Goal: Task Accomplishment & Management: Manage account settings

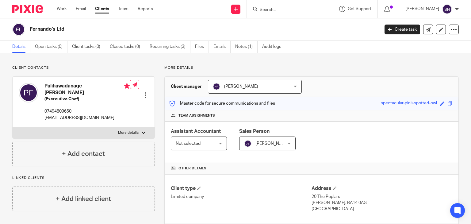
scroll to position [143, 0]
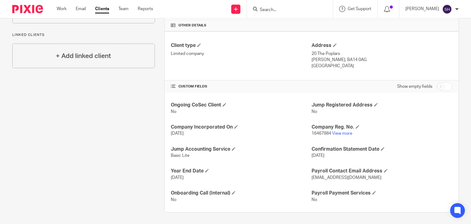
click at [269, 8] on input "Search" at bounding box center [286, 10] width 55 height 6
type input "mindframe ai"
click at [303, 21] on link at bounding box center [296, 23] width 76 height 9
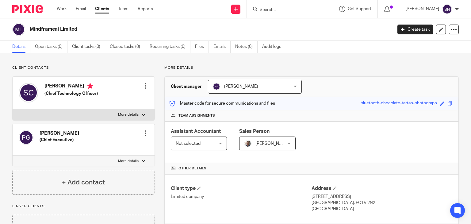
drag, startPoint x: 28, startPoint y: 28, endPoint x: 101, endPoint y: 33, distance: 73.2
click at [101, 33] on div "Mindframeai Limited" at bounding box center [200, 29] width 376 height 13
copy h2 "Mindframeai Limited"
click at [118, 30] on h2 "Mindframeai Limited" at bounding box center [173, 29] width 287 height 6
drag, startPoint x: 29, startPoint y: 25, endPoint x: 94, endPoint y: 30, distance: 65.6
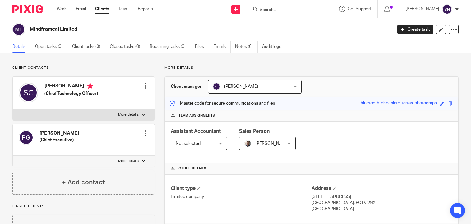
click at [94, 30] on div "Mindframeai Limited" at bounding box center [200, 29] width 376 height 13
copy h2 "Mindframeai Limited"
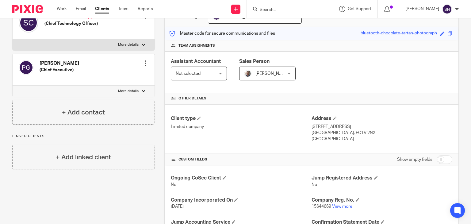
scroll to position [165, 0]
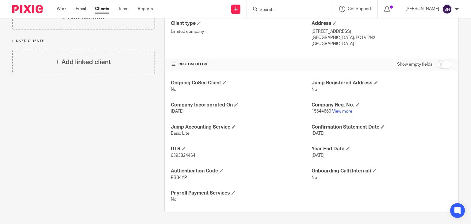
click at [336, 111] on link "View more" at bounding box center [342, 111] width 20 height 4
click at [281, 10] on input "Search" at bounding box center [286, 10] width 55 height 6
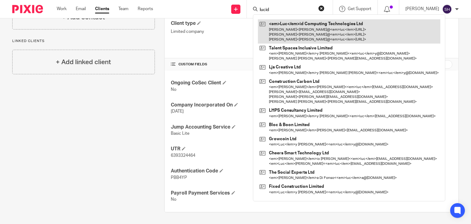
type input "lucid"
click at [335, 29] on link at bounding box center [349, 31] width 182 height 24
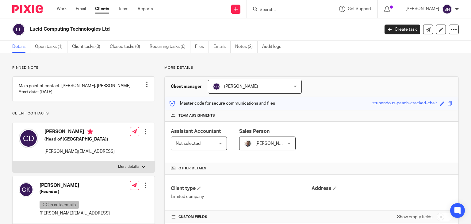
drag, startPoint x: 27, startPoint y: 27, endPoint x: 146, endPoint y: 30, distance: 118.7
click at [146, 30] on div "Lucid Computing Technologies Ltd" at bounding box center [193, 29] width 363 height 13
copy h2 "Lucid Computing Technologies Ltd"
click at [130, 19] on div "Lucid Computing Technologies Ltd Create task Update from Companies House Export…" at bounding box center [235, 29] width 471 height 22
drag, startPoint x: 29, startPoint y: 27, endPoint x: 128, endPoint y: 27, distance: 99.4
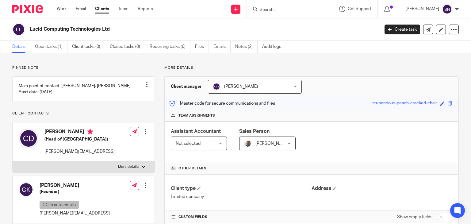
click at [128, 27] on div "Lucid Computing Technologies Ltd" at bounding box center [193, 29] width 363 height 13
copy h2 "Lucid Computing Technologies Ltd"
click at [273, 8] on input "Search" at bounding box center [286, 10] width 55 height 6
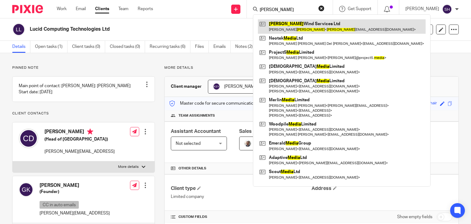
type input "mejia"
click at [299, 21] on link at bounding box center [342, 26] width 168 height 14
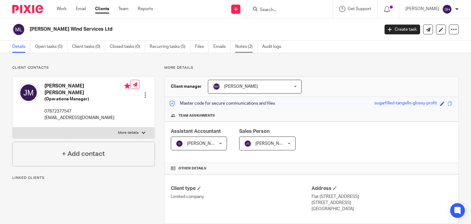
click at [246, 43] on link "Notes (2)" at bounding box center [246, 47] width 22 height 12
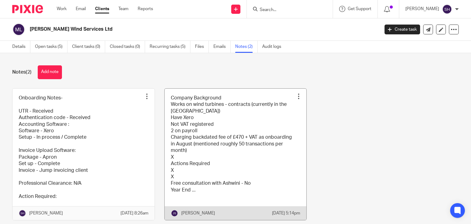
click at [248, 119] on link at bounding box center [236, 154] width 142 height 131
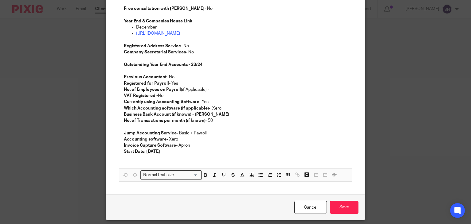
scroll to position [166, 0]
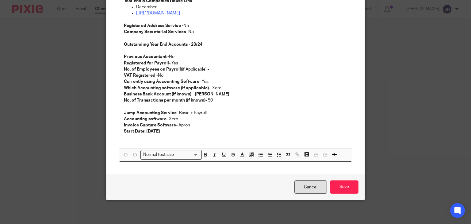
click at [307, 185] on link "Cancel" at bounding box center [310, 186] width 33 height 13
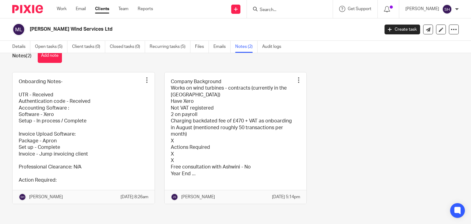
scroll to position [31, 0]
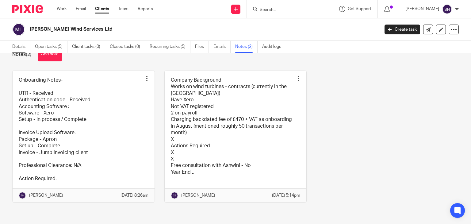
click at [13, 46] on link "Details" at bounding box center [21, 47] width 18 height 12
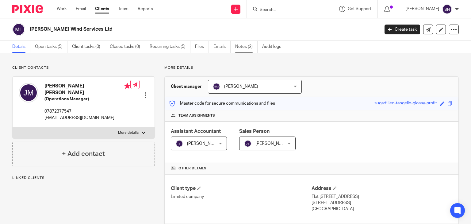
click at [242, 47] on link "Notes (2)" at bounding box center [246, 47] width 22 height 12
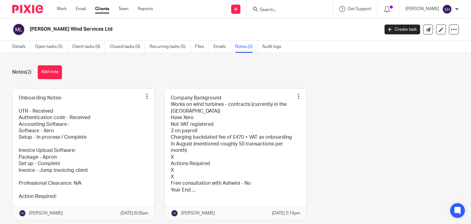
click at [265, 10] on input "Search" at bounding box center [286, 10] width 55 height 6
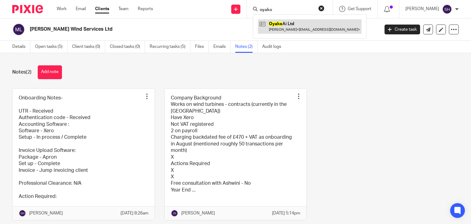
type input "oyako"
click at [297, 27] on link at bounding box center [310, 26] width 104 height 14
drag, startPoint x: 297, startPoint y: 27, endPoint x: 299, endPoint y: 25, distance: 3.3
click at [297, 26] on link at bounding box center [310, 26] width 104 height 14
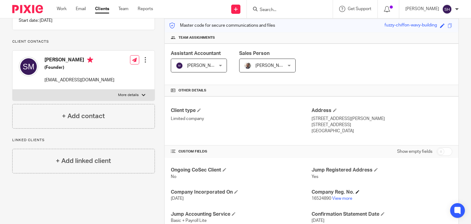
scroll to position [165, 0]
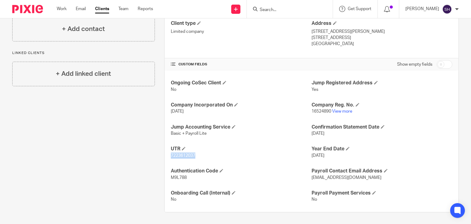
drag, startPoint x: 169, startPoint y: 153, endPoint x: 207, endPoint y: 154, distance: 38.3
click at [207, 154] on div "Ongoing CoSec Client No Jump Registered Address Yes Company Incorporated On 17 …" at bounding box center [312, 141] width 294 height 141
copy span "7223612037"
drag, startPoint x: 308, startPoint y: 110, endPoint x: 320, endPoint y: 110, distance: 12.3
click at [320, 110] on div "Ongoing CoSec Client No Jump Registered Address Yes Company Incorporated On 17 …" at bounding box center [312, 141] width 294 height 141
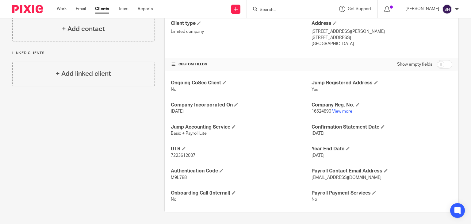
click at [325, 117] on div "Ongoing CoSec Client No Jump Registered Address Yes Company Incorporated On 17 …" at bounding box center [312, 141] width 294 height 141
drag, startPoint x: 328, startPoint y: 111, endPoint x: 309, endPoint y: 110, distance: 19.0
click at [312, 110] on span "16524890" at bounding box center [322, 111] width 20 height 4
copy span "16524890"
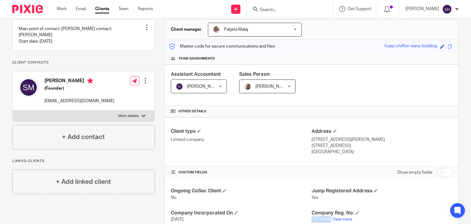
scroll to position [0, 0]
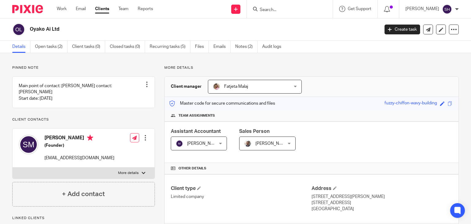
drag, startPoint x: 31, startPoint y: 25, endPoint x: 73, endPoint y: 29, distance: 42.5
click at [73, 29] on div "Oyako Ai Ltd" at bounding box center [193, 29] width 363 height 13
copy h2 "Oyako Ai Ltd"
click at [267, 8] on input "Search" at bounding box center [286, 10] width 55 height 6
click at [247, 47] on link "Notes (2)" at bounding box center [246, 47] width 22 height 12
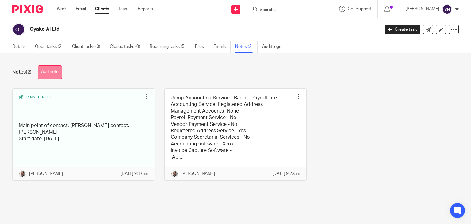
click at [47, 65] on button "Add note" at bounding box center [50, 72] width 24 height 14
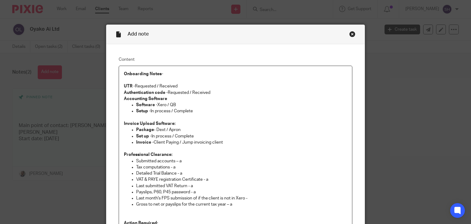
scroll to position [15, 0]
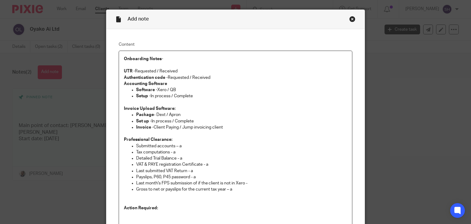
click at [190, 67] on p at bounding box center [236, 65] width 224 height 6
drag, startPoint x: 134, startPoint y: 71, endPoint x: 154, endPoint y: 68, distance: 20.5
click at [157, 69] on p "UTR - Requested / Received" at bounding box center [236, 71] width 224 height 6
drag, startPoint x: 166, startPoint y: 77, endPoint x: 189, endPoint y: 77, distance: 23.0
click at [189, 77] on p "Authentication code - Requested / Received" at bounding box center [236, 78] width 224 height 6
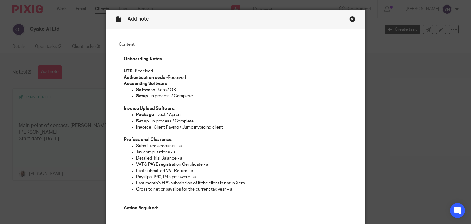
click at [193, 79] on p "Authentication code - Received" at bounding box center [236, 78] width 224 height 6
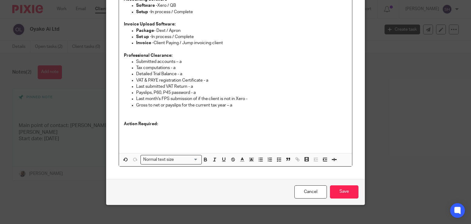
scroll to position [110, 0]
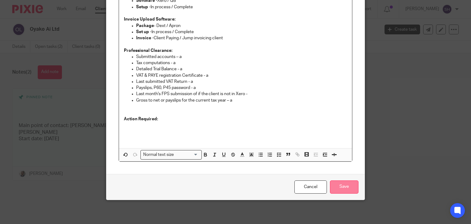
click at [341, 182] on input "Save" at bounding box center [344, 186] width 29 height 13
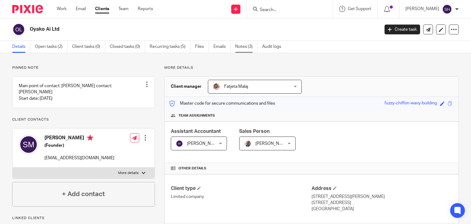
click at [237, 43] on link "Notes (3)" at bounding box center [246, 47] width 22 height 12
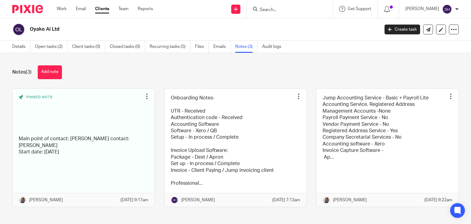
click at [264, 9] on input "Search" at bounding box center [286, 10] width 55 height 6
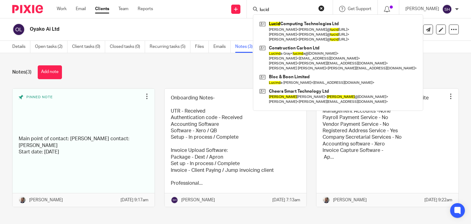
type input "lucid"
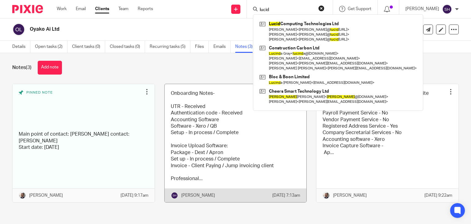
scroll to position [11, 0]
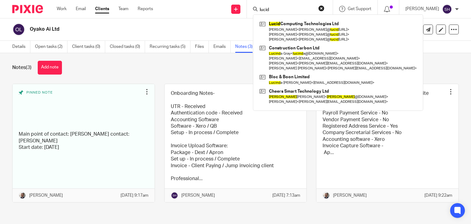
click at [212, 61] on div "Notes (3) Add note" at bounding box center [235, 68] width 447 height 14
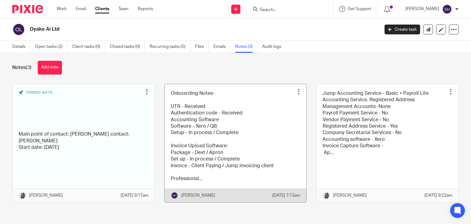
click at [243, 137] on link at bounding box center [236, 143] width 142 height 118
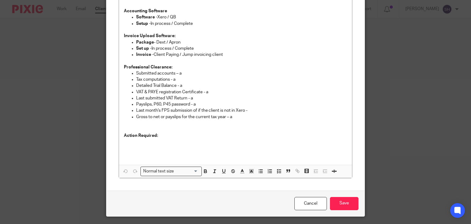
scroll to position [88, 0]
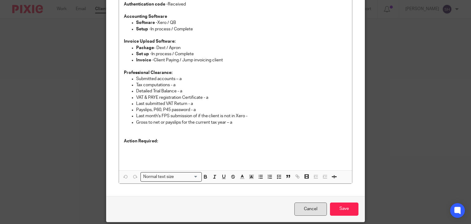
click at [299, 205] on link "Cancel" at bounding box center [310, 208] width 33 height 13
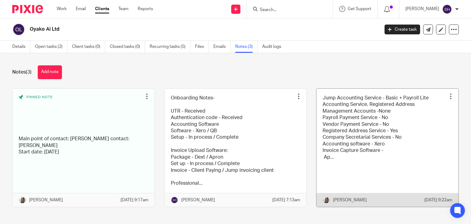
click at [374, 143] on link at bounding box center [388, 148] width 142 height 118
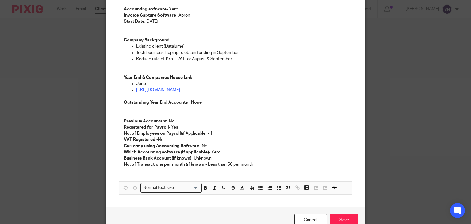
scroll to position [141, 0]
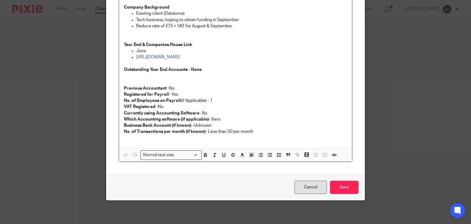
click at [304, 188] on link "Cancel" at bounding box center [310, 187] width 33 height 13
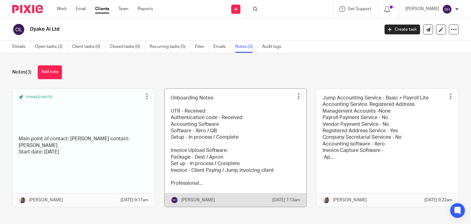
click at [250, 132] on link at bounding box center [236, 148] width 142 height 118
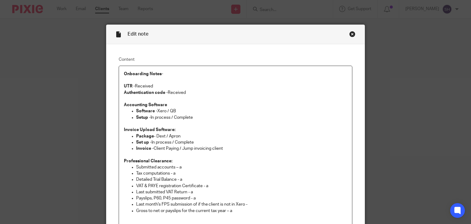
drag, startPoint x: 166, startPoint y: 109, endPoint x: 184, endPoint y: 111, distance: 18.2
click at [184, 111] on p "Software - Xero / QB" at bounding box center [241, 111] width 211 height 6
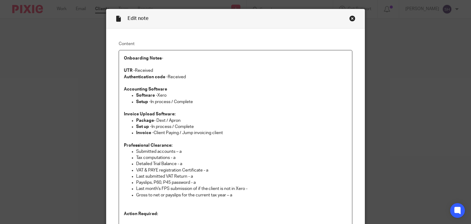
scroll to position [31, 0]
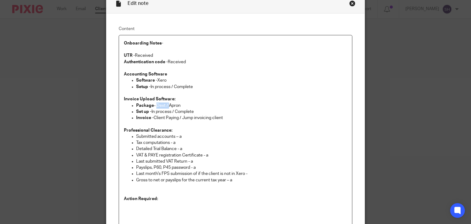
drag, startPoint x: 155, startPoint y: 106, endPoint x: 167, endPoint y: 106, distance: 12.3
click at [167, 106] on p "Package - Dext / Apron" at bounding box center [241, 105] width 211 height 6
drag, startPoint x: 171, startPoint y: 110, endPoint x: 206, endPoint y: 113, distance: 34.8
click at [206, 113] on p "Set up - In process / Complete" at bounding box center [241, 112] width 211 height 6
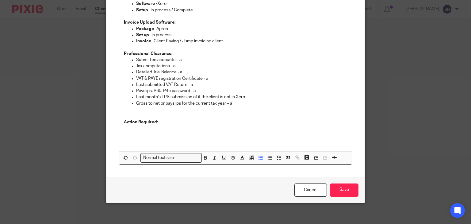
scroll to position [110, 0]
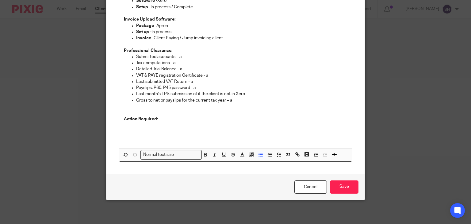
drag, startPoint x: 235, startPoint y: 102, endPoint x: 119, endPoint y: 55, distance: 124.5
click at [119, 55] on div "Onboarding Notes-   UTR - Received Authentication code - Received Accounting So…" at bounding box center [235, 52] width 233 height 193
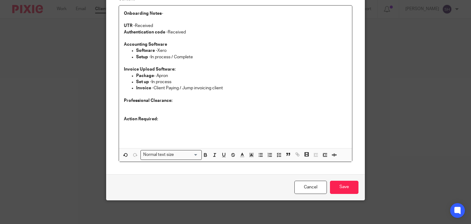
scroll to position [54, 0]
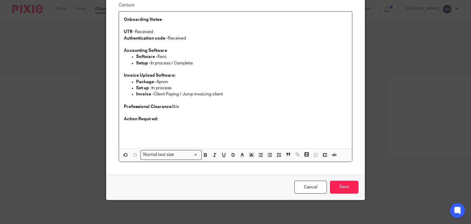
click at [167, 116] on p "Action Required:" at bounding box center [236, 119] width 224 height 6
drag, startPoint x: 170, startPoint y: 64, endPoint x: 201, endPoint y: 60, distance: 31.6
click at [201, 60] on p "Setup - In process / Complete" at bounding box center [241, 63] width 211 height 6
click at [344, 185] on input "Save" at bounding box center [344, 187] width 29 height 13
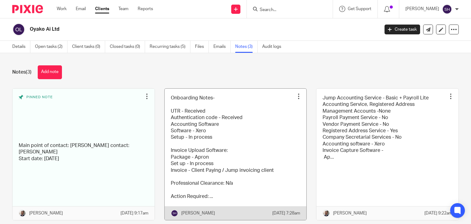
click at [231, 151] on link at bounding box center [236, 154] width 142 height 131
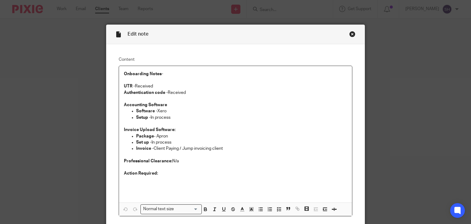
click at [145, 179] on p at bounding box center [236, 179] width 224 height 6
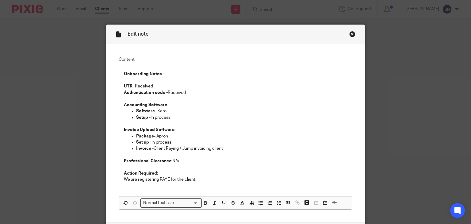
click at [209, 179] on p "We are registering PAYE for the client." at bounding box center [236, 179] width 224 height 6
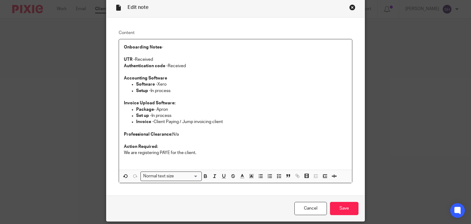
scroll to position [48, 0]
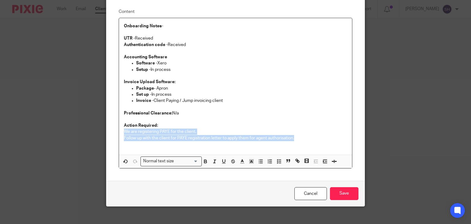
drag, startPoint x: 302, startPoint y: 137, endPoint x: 117, endPoint y: 134, distance: 185.3
click at [119, 134] on div "Onboarding Notes-   UTR - Received Authentication code - Received Accounting So…" at bounding box center [235, 86] width 233 height 136
click at [257, 162] on button "button" at bounding box center [261, 161] width 8 height 8
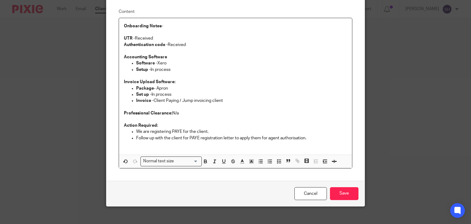
click at [303, 125] on p "Action Required:" at bounding box center [236, 125] width 224 height 6
click at [337, 189] on input "Save" at bounding box center [344, 193] width 29 height 13
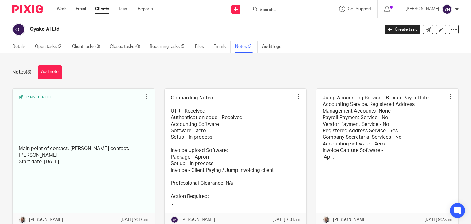
click at [286, 12] on input "Search" at bounding box center [286, 10] width 55 height 6
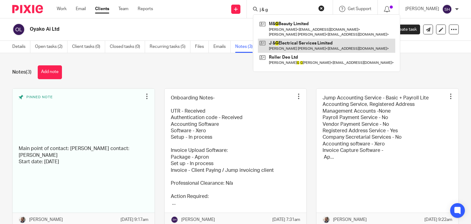
type input "j & g"
click at [294, 51] on link at bounding box center [326, 46] width 137 height 14
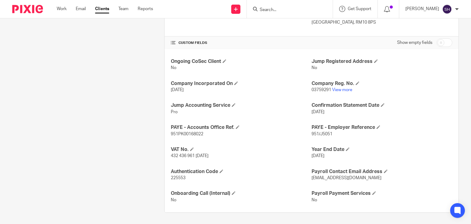
scroll to position [181, 0]
click at [171, 132] on span "951PK00168022" at bounding box center [187, 134] width 33 height 4
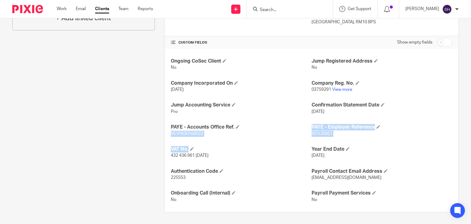
drag, startPoint x: 169, startPoint y: 131, endPoint x: 216, endPoint y: 141, distance: 47.6
click at [216, 141] on div "Ongoing CoSec Client No Jump Registered Address No Company Incorporated On 26 A…" at bounding box center [312, 130] width 294 height 163
click at [217, 134] on p "951PK00168022" at bounding box center [241, 134] width 141 height 6
drag, startPoint x: 209, startPoint y: 132, endPoint x: 168, endPoint y: 130, distance: 40.5
click at [168, 130] on div "Ongoing CoSec Client No Jump Registered Address No Company Incorporated On 26 A…" at bounding box center [312, 130] width 294 height 163
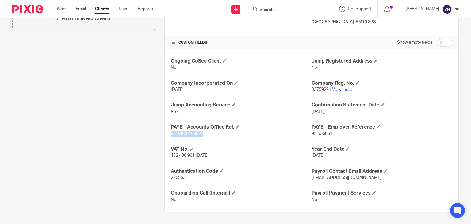
copy span "951PK00168022"
drag, startPoint x: 317, startPoint y: 134, endPoint x: 331, endPoint y: 134, distance: 14.1
click at [331, 134] on p "951/J5051" at bounding box center [382, 134] width 141 height 6
copy span "J5051"
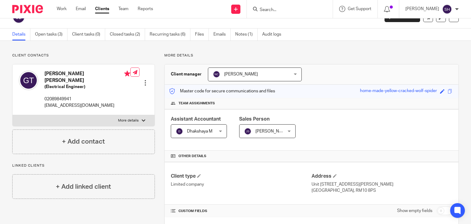
scroll to position [0, 0]
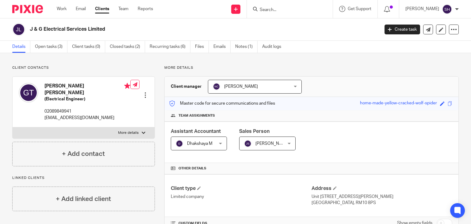
drag, startPoint x: 64, startPoint y: 31, endPoint x: 158, endPoint y: 40, distance: 94.5
click at [158, 40] on div "J & G Electrical Services Limited Create task Update from Companies House Expor…" at bounding box center [235, 29] width 471 height 22
copy h2 "J & G Electrical Services Limited"
click at [250, 47] on link "Notes (1)" at bounding box center [246, 47] width 22 height 12
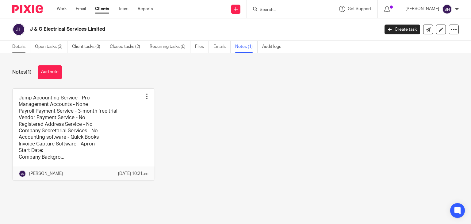
click at [22, 45] on link "Details" at bounding box center [21, 47] width 18 height 12
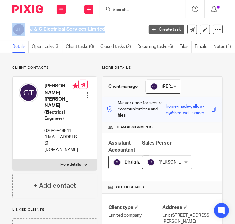
drag, startPoint x: 26, startPoint y: 24, endPoint x: 147, endPoint y: 24, distance: 120.8
click at [147, 24] on div "J & G Electrical Services Limited Create task Update from Companies House Expor…" at bounding box center [117, 29] width 211 height 13
copy main "J & G Electrical Services Limited Create task Update from Companies House Expor…"
click at [222, 44] on link "Notes (1)" at bounding box center [224, 47] width 21 height 12
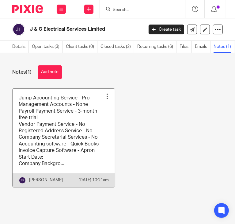
click at [59, 116] on link at bounding box center [64, 138] width 102 height 98
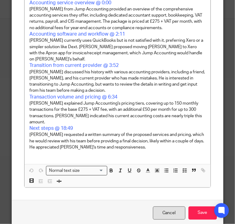
scroll to position [334, 0]
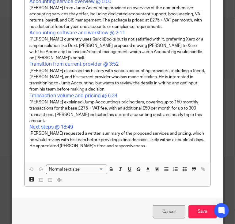
click at [165, 205] on link "Cancel" at bounding box center [169, 211] width 33 height 13
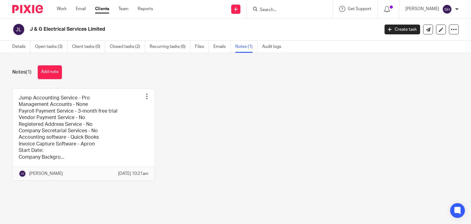
drag, startPoint x: 55, startPoint y: 68, endPoint x: 66, endPoint y: 72, distance: 11.1
click at [55, 68] on button "Add note" at bounding box center [50, 72] width 24 height 14
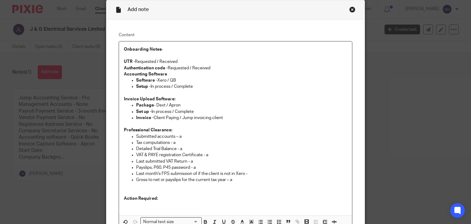
scroll to position [92, 0]
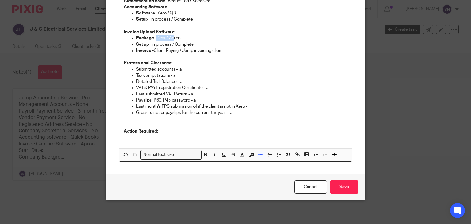
drag, startPoint x: 154, startPoint y: 36, endPoint x: 167, endPoint y: 31, distance: 13.8
click at [171, 35] on p "Package - Dext / Apron" at bounding box center [241, 38] width 211 height 6
drag, startPoint x: 156, startPoint y: 12, endPoint x: 167, endPoint y: 14, distance: 10.8
click at [167, 14] on p "Software - Xero / QB" at bounding box center [241, 13] width 211 height 6
drag, startPoint x: 169, startPoint y: 17, endPoint x: 199, endPoint y: 18, distance: 29.5
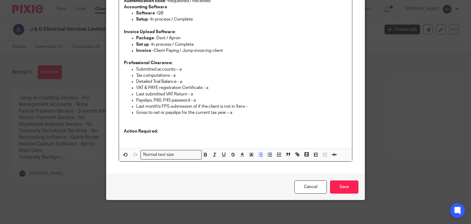
click at [199, 18] on p "Setup - In process / Complete" at bounding box center [241, 19] width 211 height 6
drag, startPoint x: 155, startPoint y: 37, endPoint x: 167, endPoint y: 37, distance: 12.0
click at [167, 37] on p "Package - Dext / Apron" at bounding box center [241, 38] width 211 height 6
drag, startPoint x: 151, startPoint y: 44, endPoint x: 171, endPoint y: 41, distance: 20.5
click at [172, 43] on p "Set up - In process / Complete" at bounding box center [241, 44] width 211 height 6
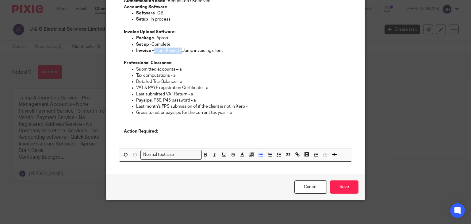
drag, startPoint x: 151, startPoint y: 51, endPoint x: 181, endPoint y: 52, distance: 30.1
click at [181, 52] on p "Invoice - Client Paying / Jump invoicing client" at bounding box center [241, 51] width 211 height 6
click at [235, 184] on input "Save" at bounding box center [344, 186] width 29 height 13
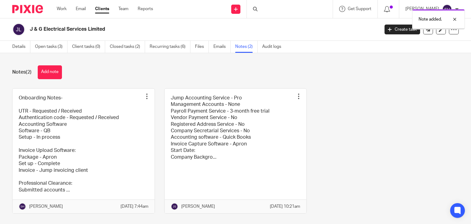
click at [236, 155] on link at bounding box center [236, 151] width 142 height 125
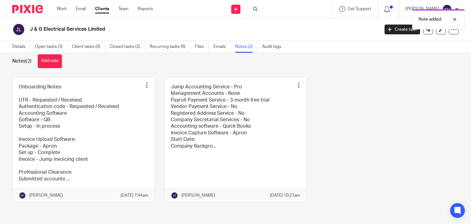
scroll to position [17, 0]
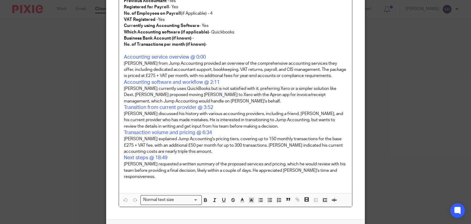
scroll to position [329, 0]
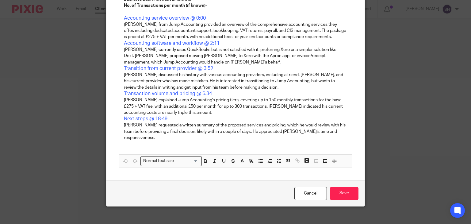
drag, startPoint x: 302, startPoint y: 188, endPoint x: 192, endPoint y: 99, distance: 141.1
click at [302, 188] on link "Cancel" at bounding box center [310, 193] width 33 height 13
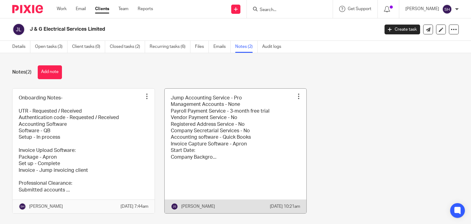
drag, startPoint x: 88, startPoint y: 119, endPoint x: 213, endPoint y: 88, distance: 127.9
click at [89, 118] on link at bounding box center [84, 151] width 142 height 125
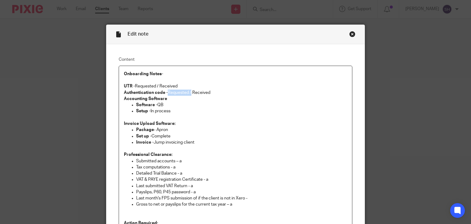
drag, startPoint x: 166, startPoint y: 91, endPoint x: 189, endPoint y: 93, distance: 23.7
click at [189, 93] on p "Authentication code - Requested / Received" at bounding box center [236, 93] width 224 height 6
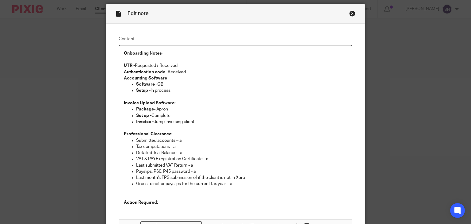
scroll to position [31, 0]
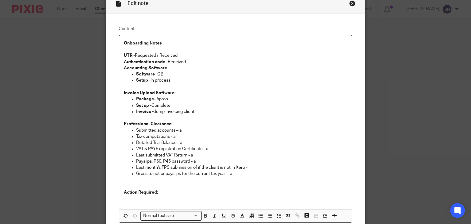
click at [191, 59] on p "Authentication code - Received" at bounding box center [236, 62] width 224 height 6
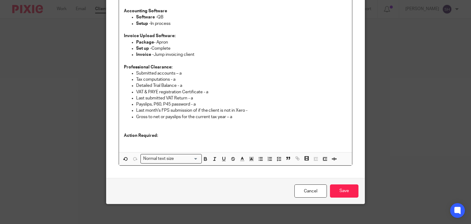
scroll to position [98, 0]
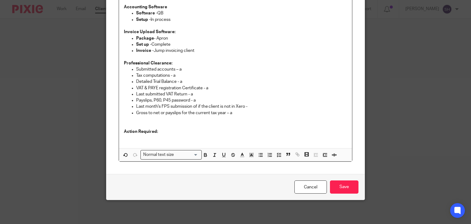
click at [172, 61] on p "Professional Clearance:" at bounding box center [236, 63] width 224 height 6
click at [162, 127] on p at bounding box center [236, 125] width 224 height 6
click at [157, 133] on p "Action Required:" at bounding box center [236, 132] width 224 height 6
click at [190, 61] on p "Professional Clearance: Applicable" at bounding box center [236, 63] width 224 height 6
click at [231, 65] on p "Professional Clearance: Waiting for the client to provid ethe clearance" at bounding box center [236, 63] width 224 height 6
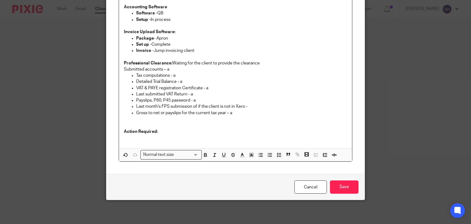
click at [259, 62] on p "Professional Clearance: Waiting for the client to provide the clearance" at bounding box center [236, 63] width 224 height 6
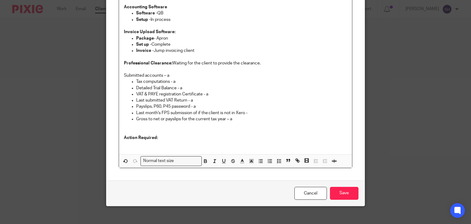
drag, startPoint x: 232, startPoint y: 118, endPoint x: 117, endPoint y: 73, distance: 123.1
click at [119, 73] on div "Onboarding Notes-   UTR - Requested / Received Authentication code - Received A…" at bounding box center [235, 61] width 233 height 186
click at [258, 160] on icon "button" at bounding box center [261, 161] width 6 height 6
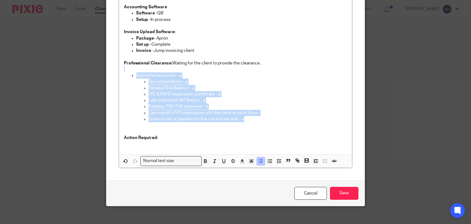
click at [258, 160] on icon "button" at bounding box center [261, 161] width 6 height 6
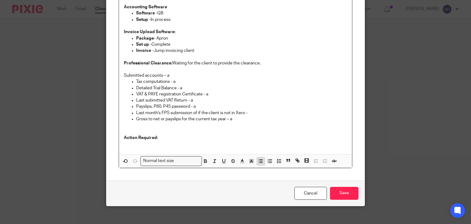
click at [258, 160] on icon "button" at bounding box center [261, 161] width 6 height 6
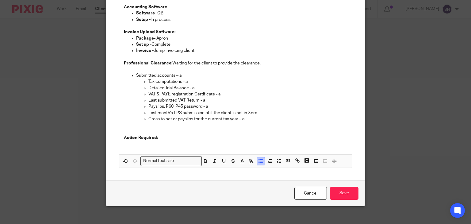
click at [258, 160] on icon "button" at bounding box center [261, 161] width 6 height 6
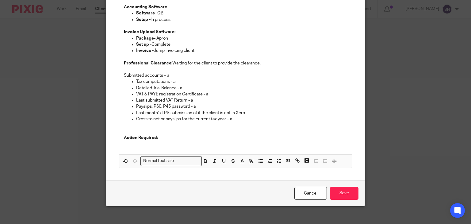
click at [132, 74] on p "Submitted accounts – a" at bounding box center [236, 75] width 224 height 6
click at [124, 74] on p "Submitted accounts – a" at bounding box center [236, 75] width 224 height 6
drag, startPoint x: 165, startPoint y: 73, endPoint x: 121, endPoint y: 74, distance: 43.3
click at [124, 74] on p "Submitted accounts – a" at bounding box center [236, 75] width 224 height 6
click at [136, 81] on p "Tax computations - a" at bounding box center [241, 82] width 211 height 6
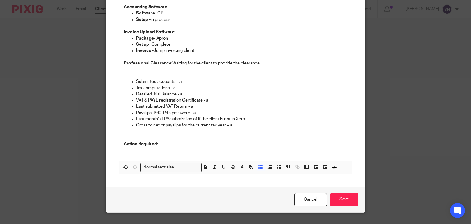
click at [132, 77] on p at bounding box center [236, 75] width 224 height 6
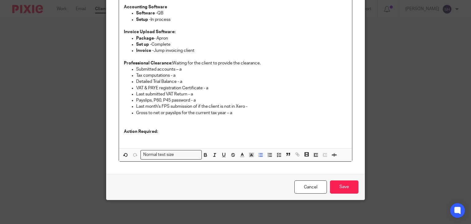
click at [207, 86] on p "VAT & PAYE registration Certificate - a" at bounding box center [241, 88] width 211 height 6
click at [212, 85] on p "VAT & PAYE registration Certificate - VAT Details provided." at bounding box center [241, 88] width 211 height 6
drag, startPoint x: 264, startPoint y: 88, endPoint x: 205, endPoint y: 87, distance: 58.6
click at [205, 87] on p "VAT & PAYE registration Certificate - VAT and PAYE Details provided." at bounding box center [241, 88] width 211 height 6
click at [232, 113] on p "Gross to net or payslips for the current tax year – a" at bounding box center [241, 113] width 211 height 6
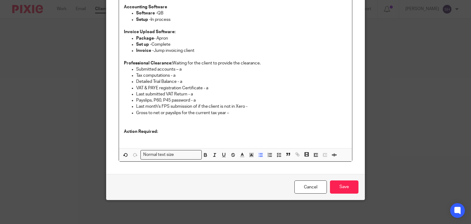
click at [198, 102] on p "Payslips, P60, P45 password - a" at bounding box center [241, 100] width 211 height 6
click at [193, 94] on p "Last submitted VAT Return - a" at bounding box center [241, 94] width 211 height 6
click at [206, 88] on p "VAT & PAYE registration Certificate - a" at bounding box center [241, 88] width 211 height 6
click at [181, 83] on p "Detailed Trial Balance - a" at bounding box center [241, 82] width 211 height 6
click at [175, 75] on p "Tax computations - a" at bounding box center [241, 75] width 211 height 6
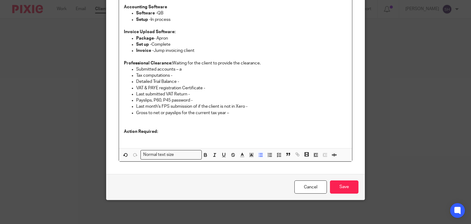
click at [180, 69] on p "Submitted accounts – a" at bounding box center [241, 69] width 211 height 6
drag, startPoint x: 341, startPoint y: 181, endPoint x: 351, endPoint y: 182, distance: 9.6
click at [341, 181] on input "Save" at bounding box center [344, 186] width 29 height 13
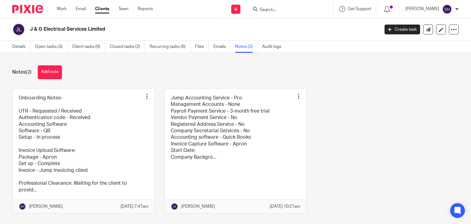
click at [267, 10] on input "Search" at bounding box center [286, 10] width 55 height 6
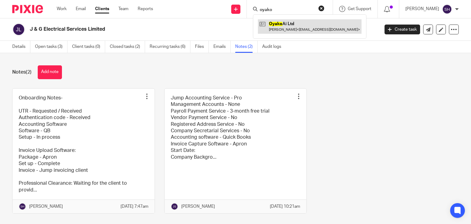
type input "oyako"
click at [288, 23] on link at bounding box center [310, 26] width 104 height 14
click at [288, 22] on link at bounding box center [310, 26] width 104 height 14
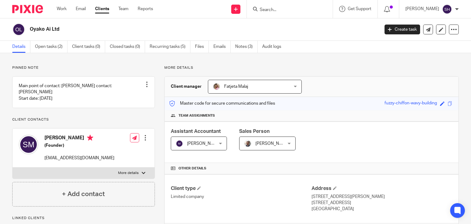
drag, startPoint x: 28, startPoint y: 30, endPoint x: 73, endPoint y: 36, distance: 45.5
click at [73, 36] on div "Oyako Ai Ltd" at bounding box center [193, 29] width 363 height 13
copy h2 "Oyako Ai Ltd"
click at [263, 13] on form at bounding box center [291, 9] width 65 height 8
click at [261, 10] on input "Search" at bounding box center [286, 10] width 55 height 6
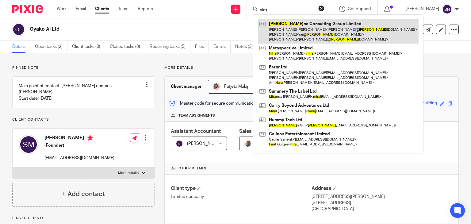
type input "nira"
click at [306, 34] on link at bounding box center [338, 31] width 161 height 24
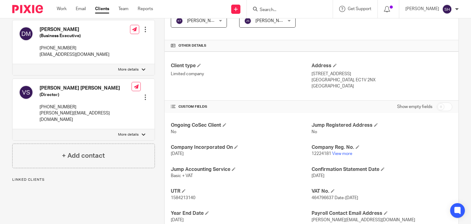
scroll to position [165, 0]
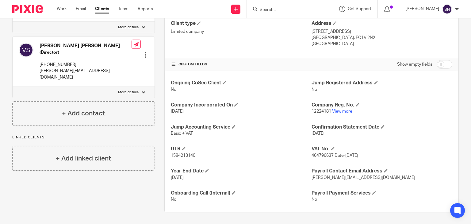
click at [268, 10] on input "Search" at bounding box center [286, 10] width 55 height 6
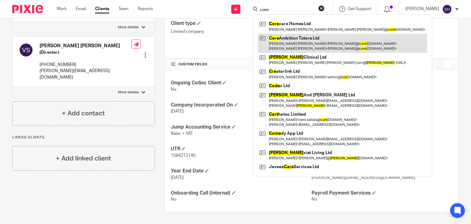
type input "core"
click at [307, 37] on link at bounding box center [342, 43] width 169 height 19
click at [307, 38] on link at bounding box center [342, 43] width 169 height 19
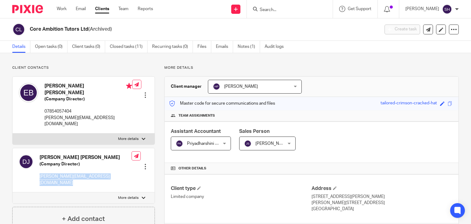
drag, startPoint x: 39, startPoint y: 162, endPoint x: 119, endPoint y: 164, distance: 80.1
click at [119, 164] on div "[PERSON_NAME] [PERSON_NAME] (Company Director) [PERSON_NAME][EMAIL_ADDRESS][DOM…" at bounding box center [84, 170] width 142 height 44
copy div "[PERSON_NAME][EMAIL_ADDRESS][DOMAIN_NAME]"
